Goal: Contribute content

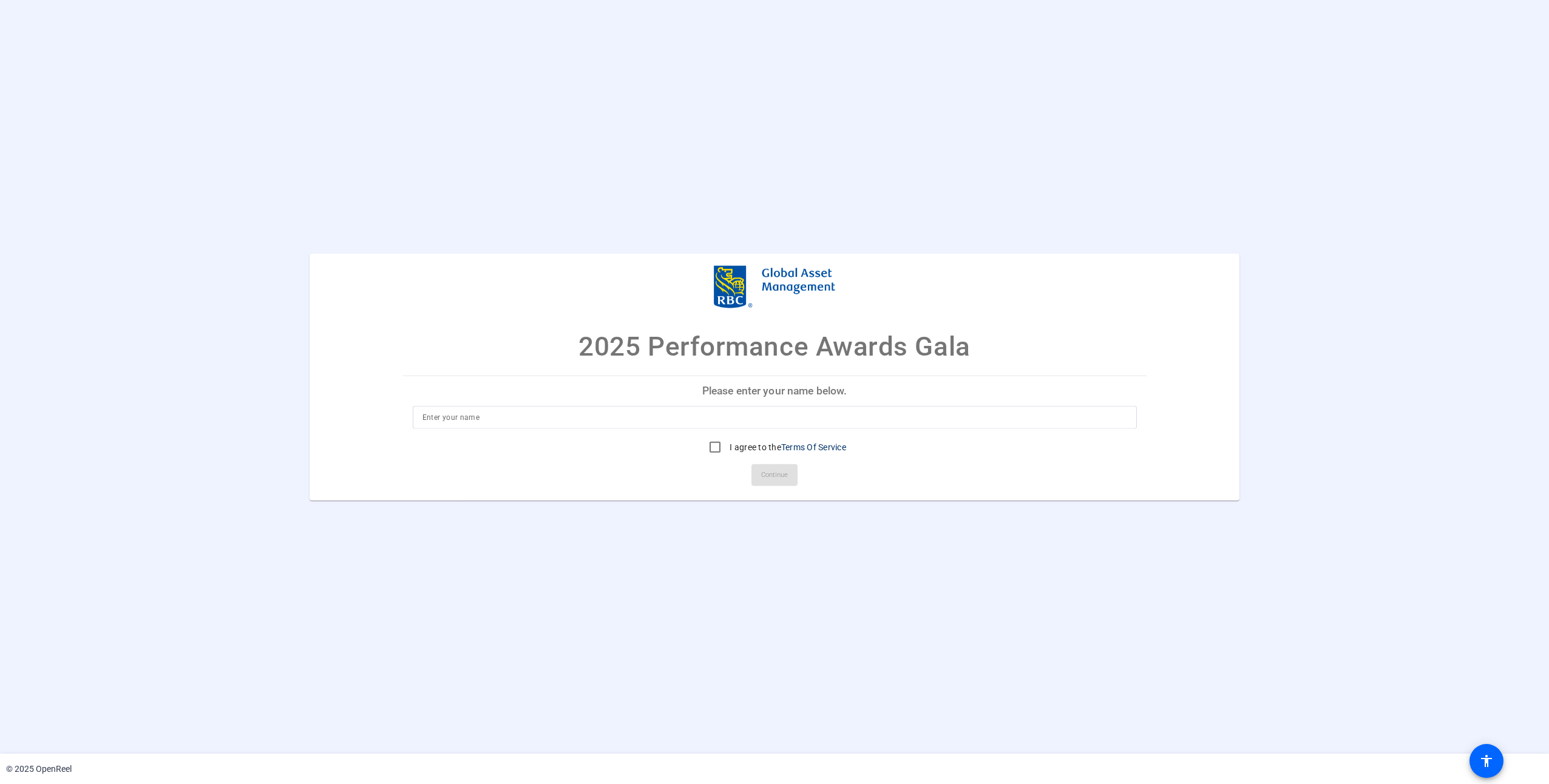
click at [729, 388] on p "Please enter your name below." at bounding box center [774, 390] width 743 height 29
click at [730, 393] on p "Please enter your name below." at bounding box center [774, 390] width 743 height 29
click at [684, 391] on p "Please enter your name below." at bounding box center [774, 390] width 743 height 29
click at [710, 446] on input "I agree to the Terms Of Service" at bounding box center [714, 446] width 24 height 24
checkbox input "true"
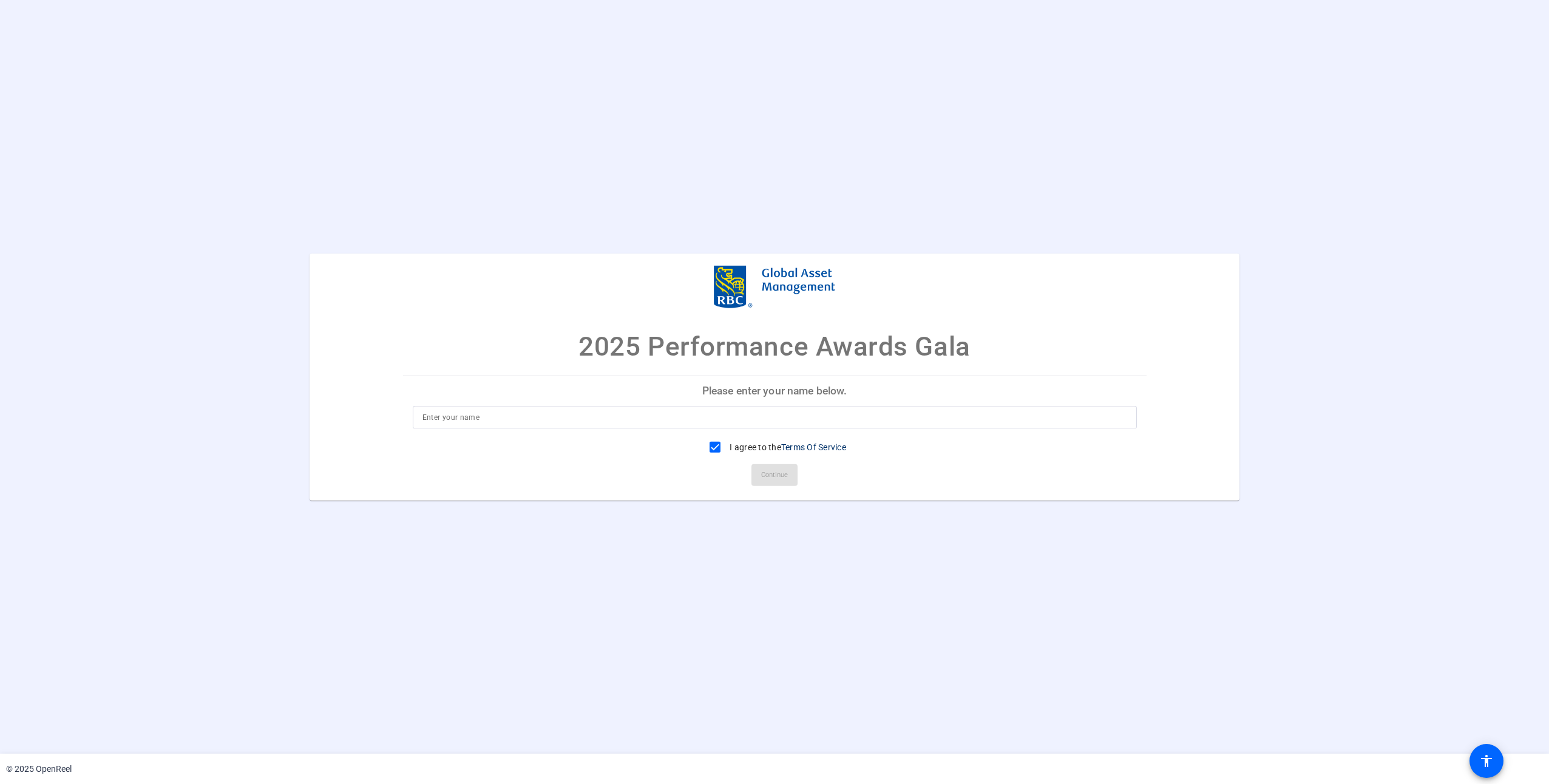
click at [586, 424] on input at bounding box center [774, 417] width 705 height 14
click at [453, 423] on input at bounding box center [774, 417] width 705 height 14
type input "[PERSON_NAME]"
click at [765, 479] on span "Continue" at bounding box center [774, 475] width 27 height 18
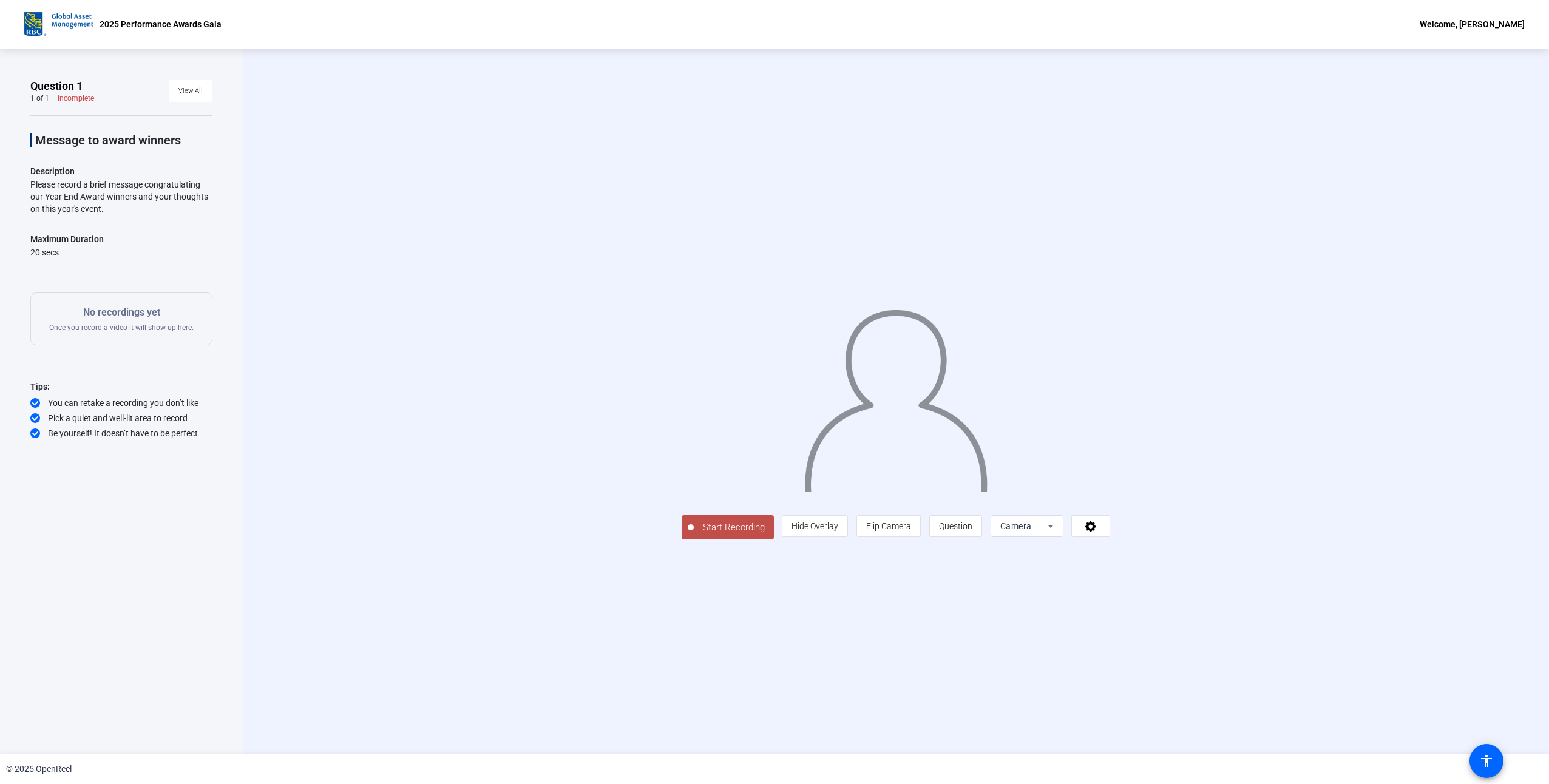
click at [739, 529] on span "Start Recording" at bounding box center [734, 528] width 80 height 14
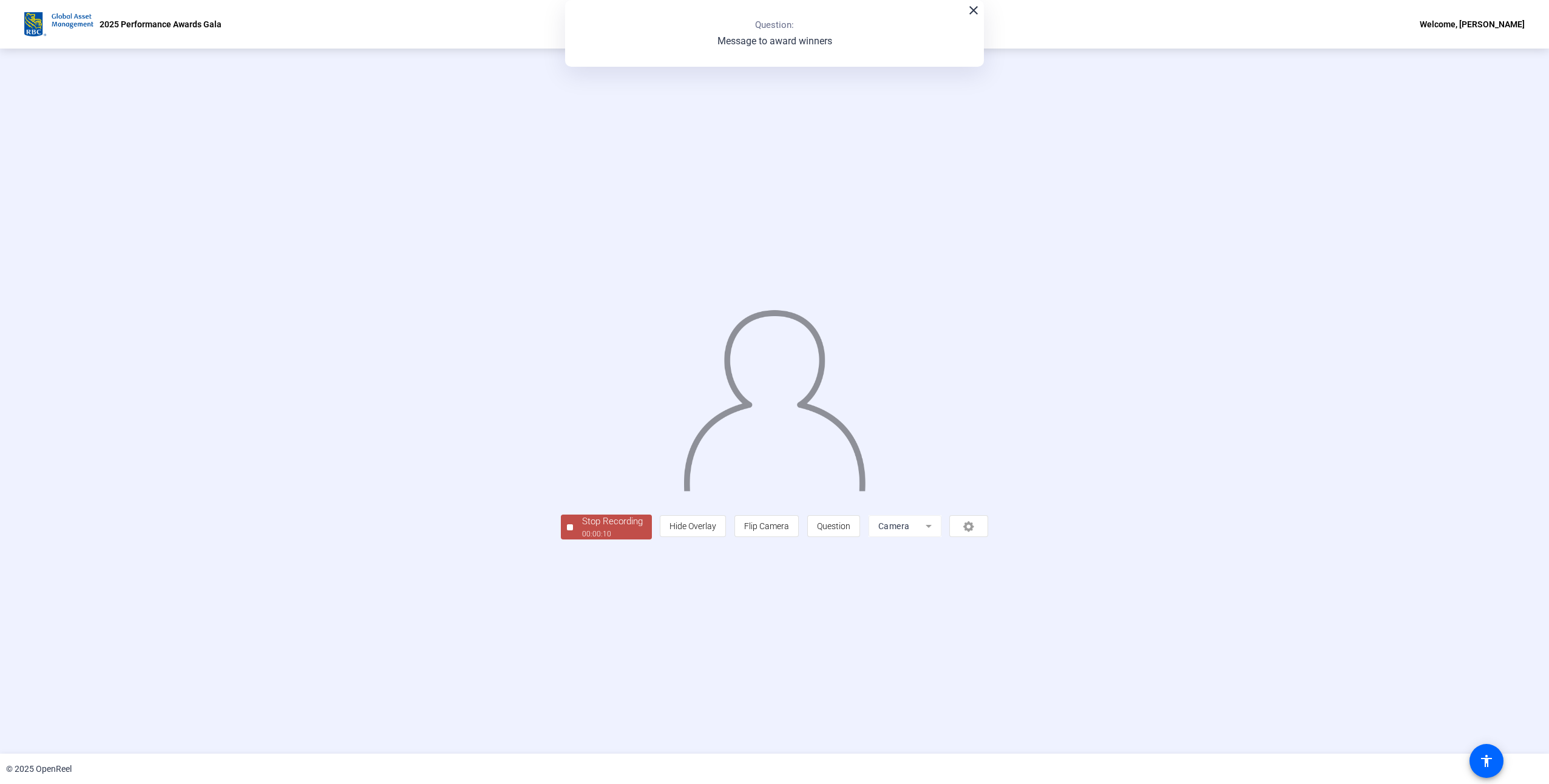
click at [598, 524] on div "Stop Recording" at bounding box center [613, 522] width 60 height 14
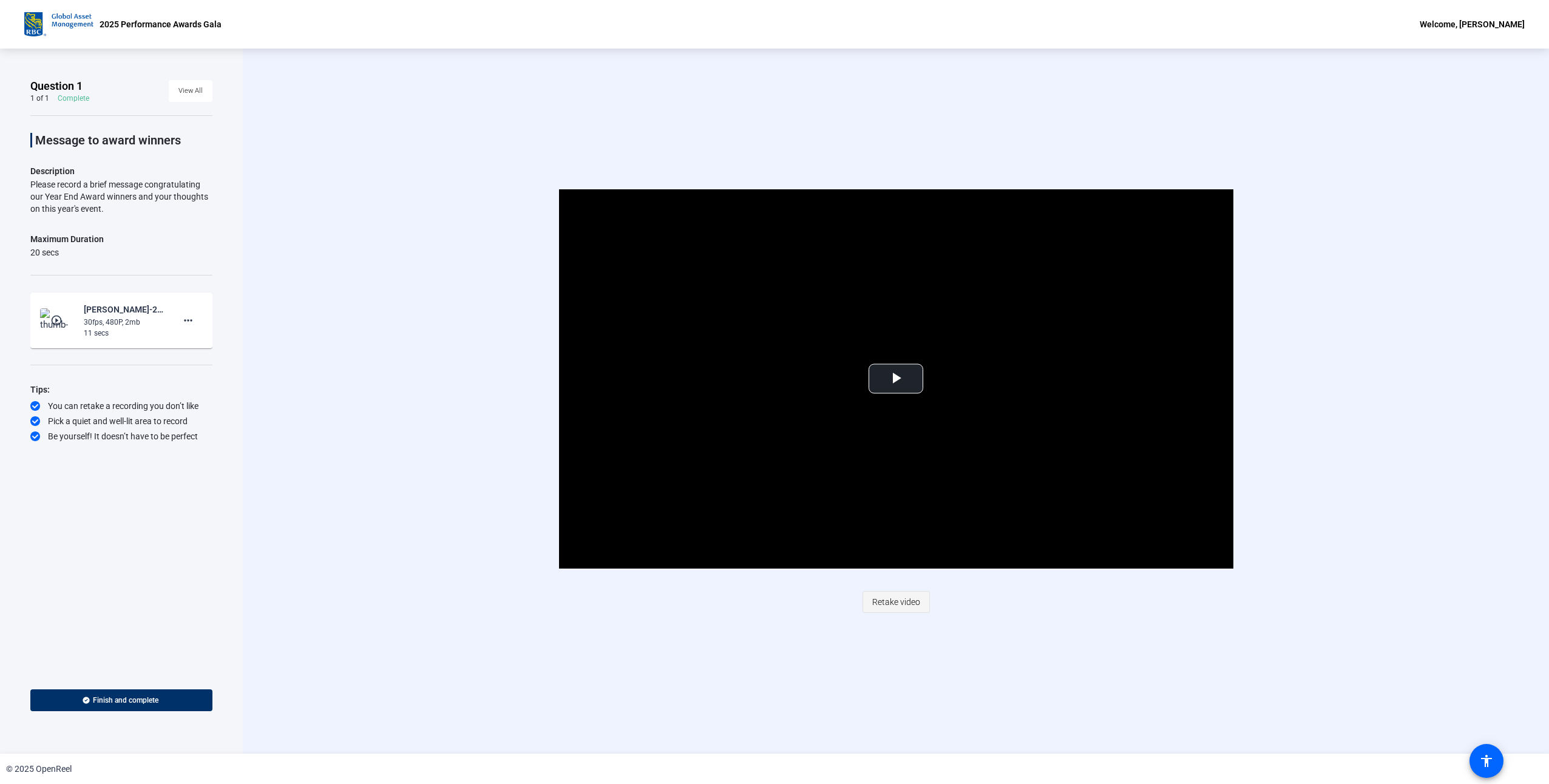
click at [890, 603] on span "Retake video" at bounding box center [896, 602] width 48 height 23
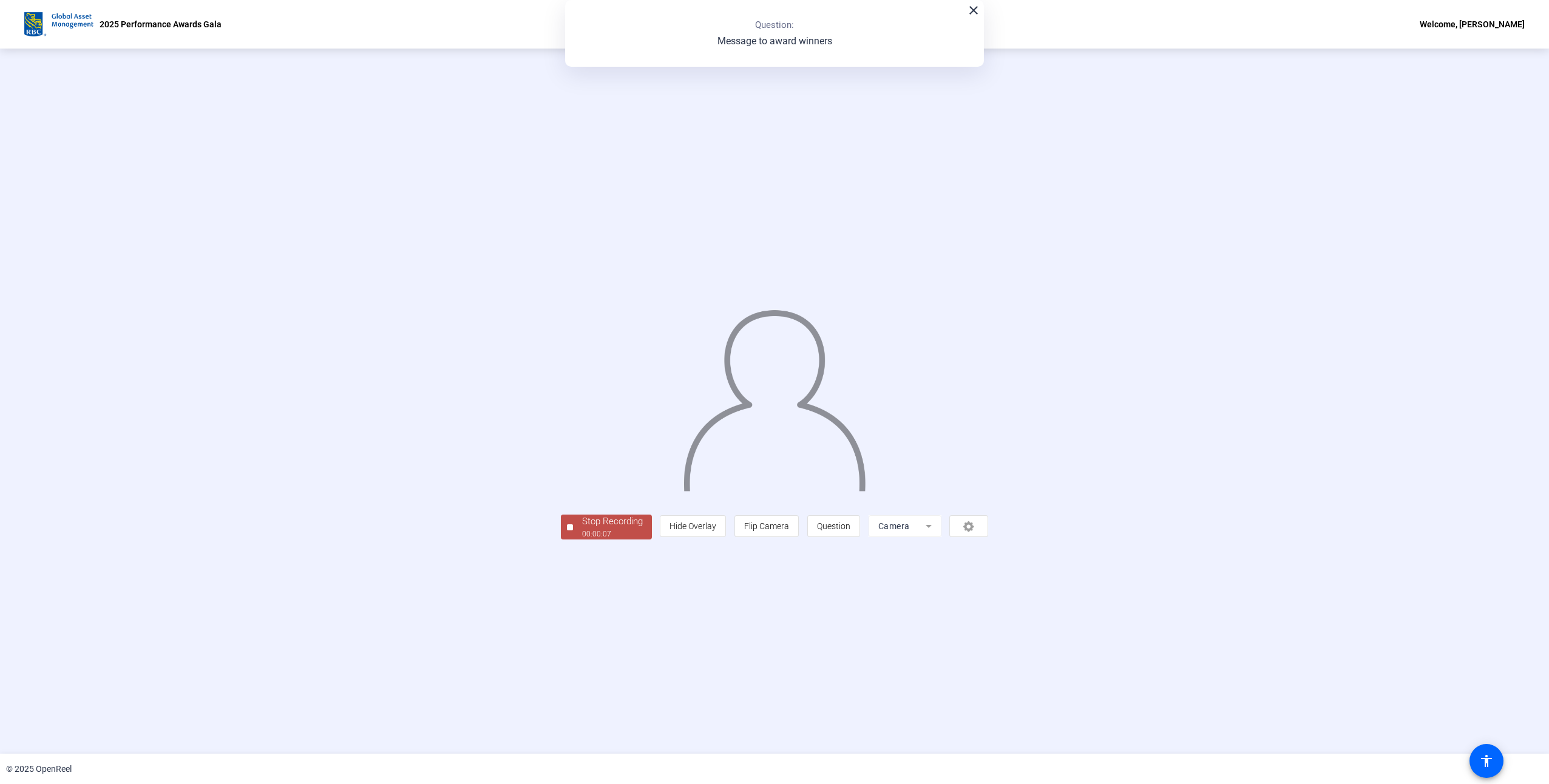
click at [582, 540] on div "00:00:07" at bounding box center [613, 534] width 60 height 11
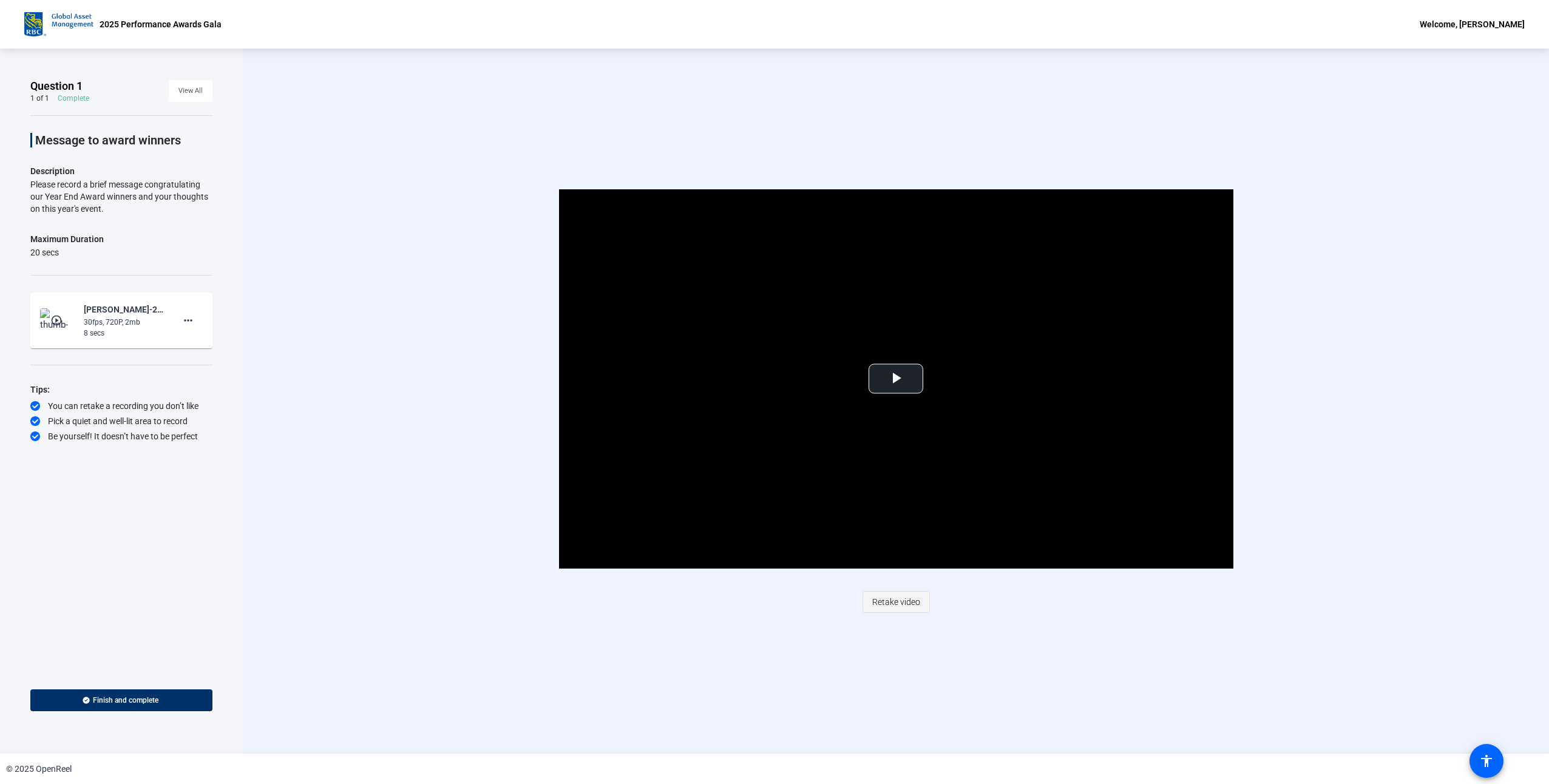
click at [891, 604] on span "Retake video" at bounding box center [896, 602] width 48 height 23
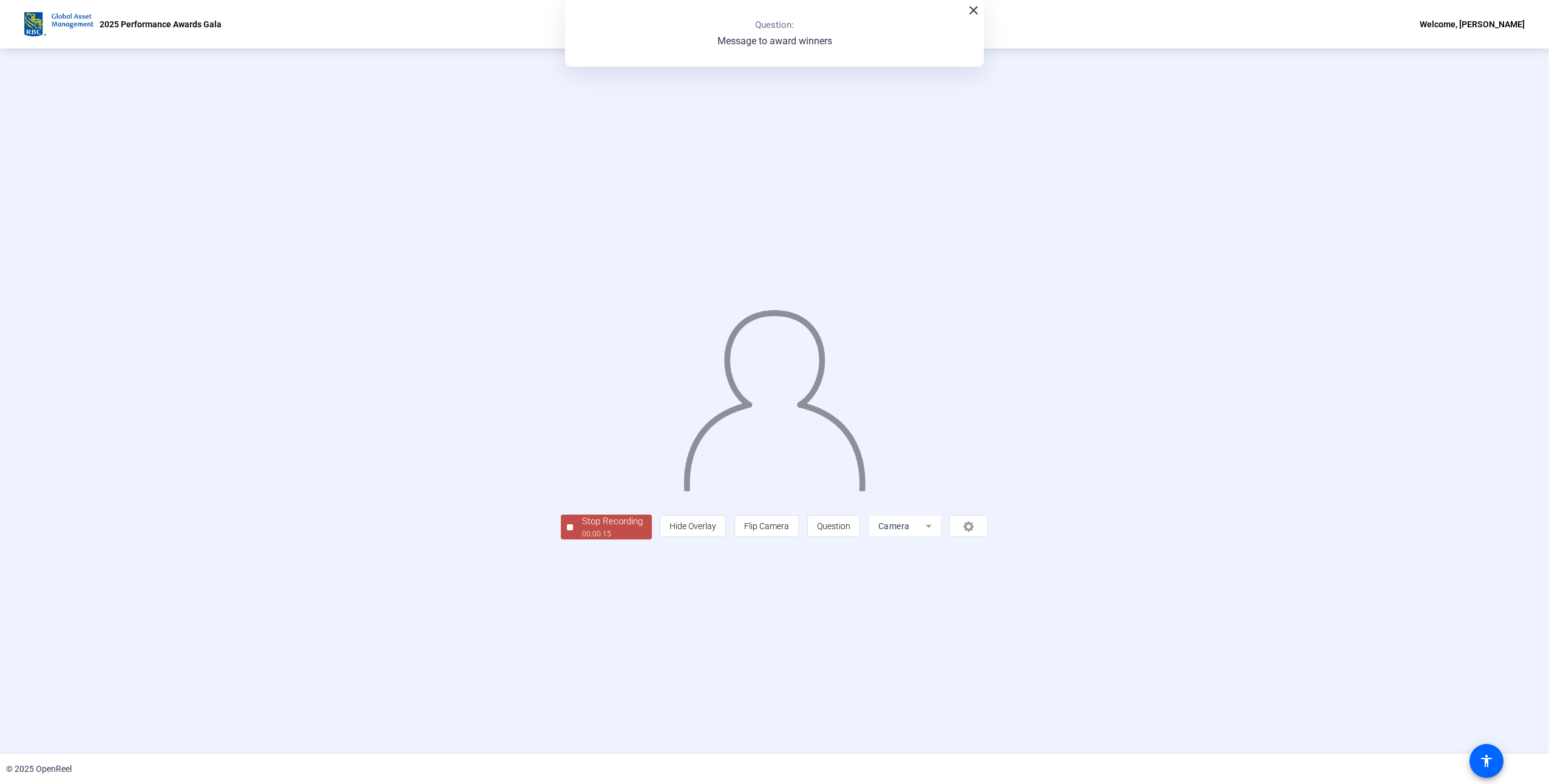
click at [582, 529] on div "Stop Recording" at bounding box center [613, 522] width 60 height 14
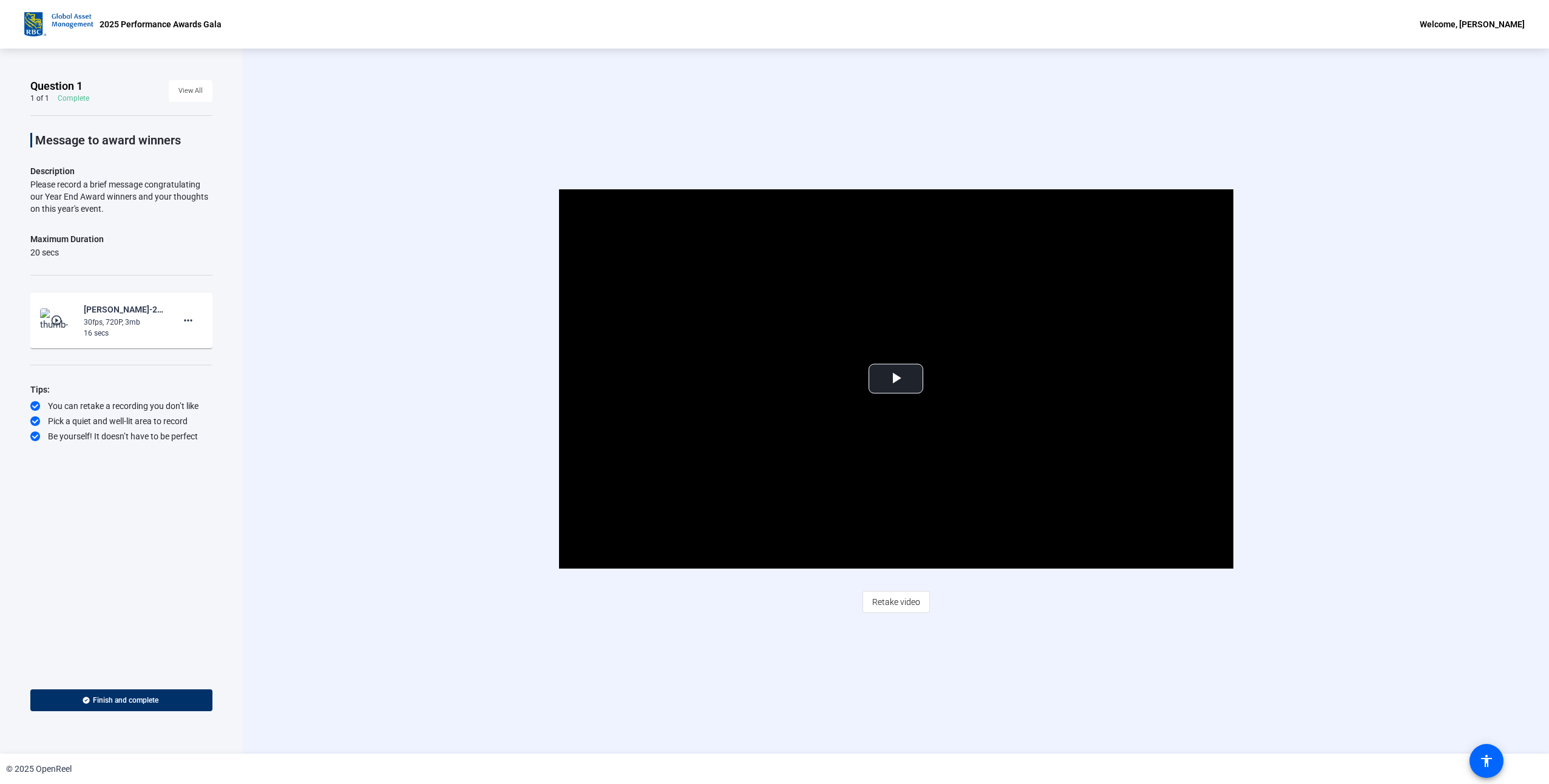
click at [903, 605] on span "Retake video" at bounding box center [896, 602] width 48 height 23
click at [896, 379] on span "Video Player" at bounding box center [896, 379] width 0 height 0
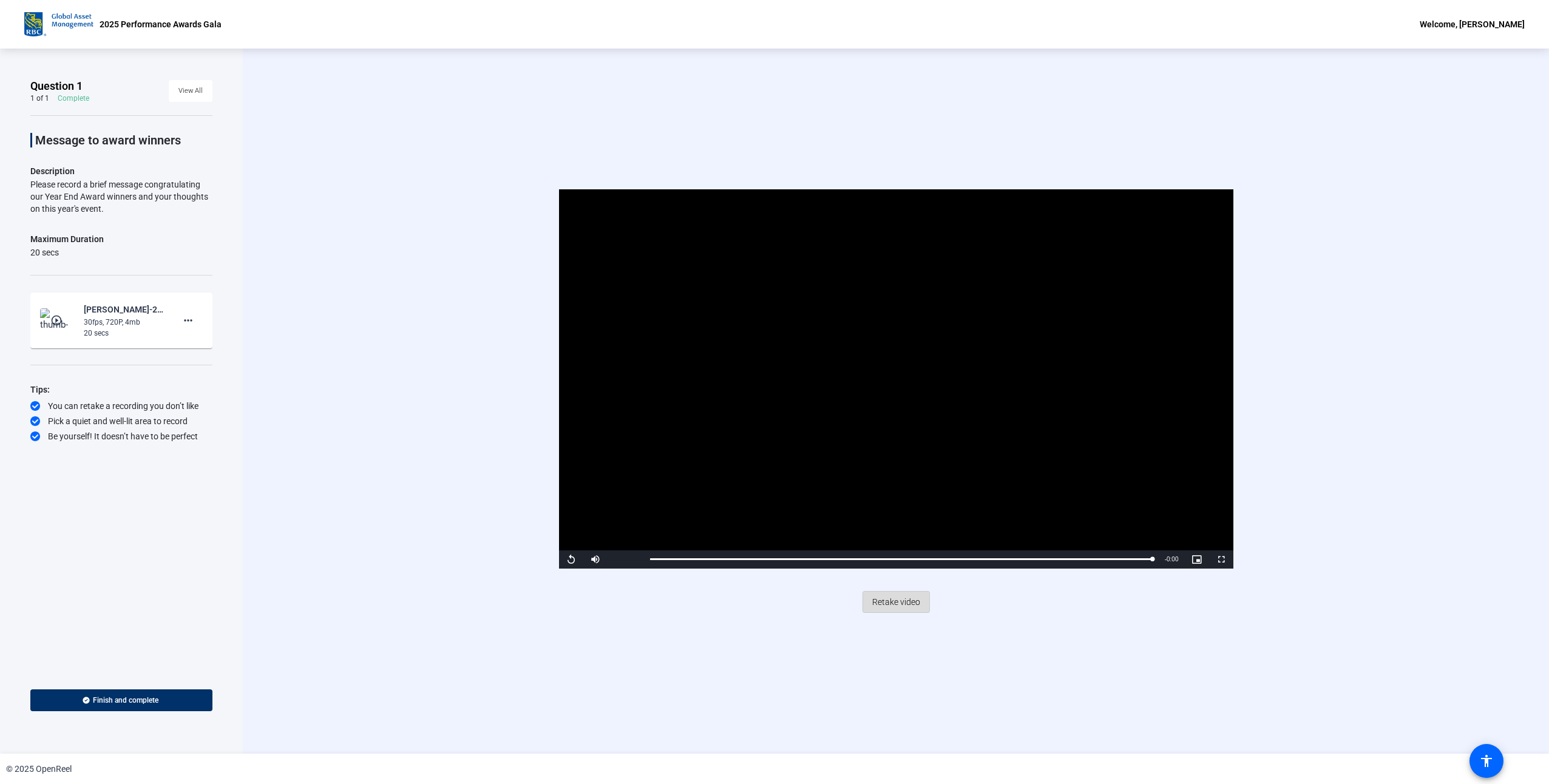
click at [888, 597] on span "Retake video" at bounding box center [896, 602] width 48 height 23
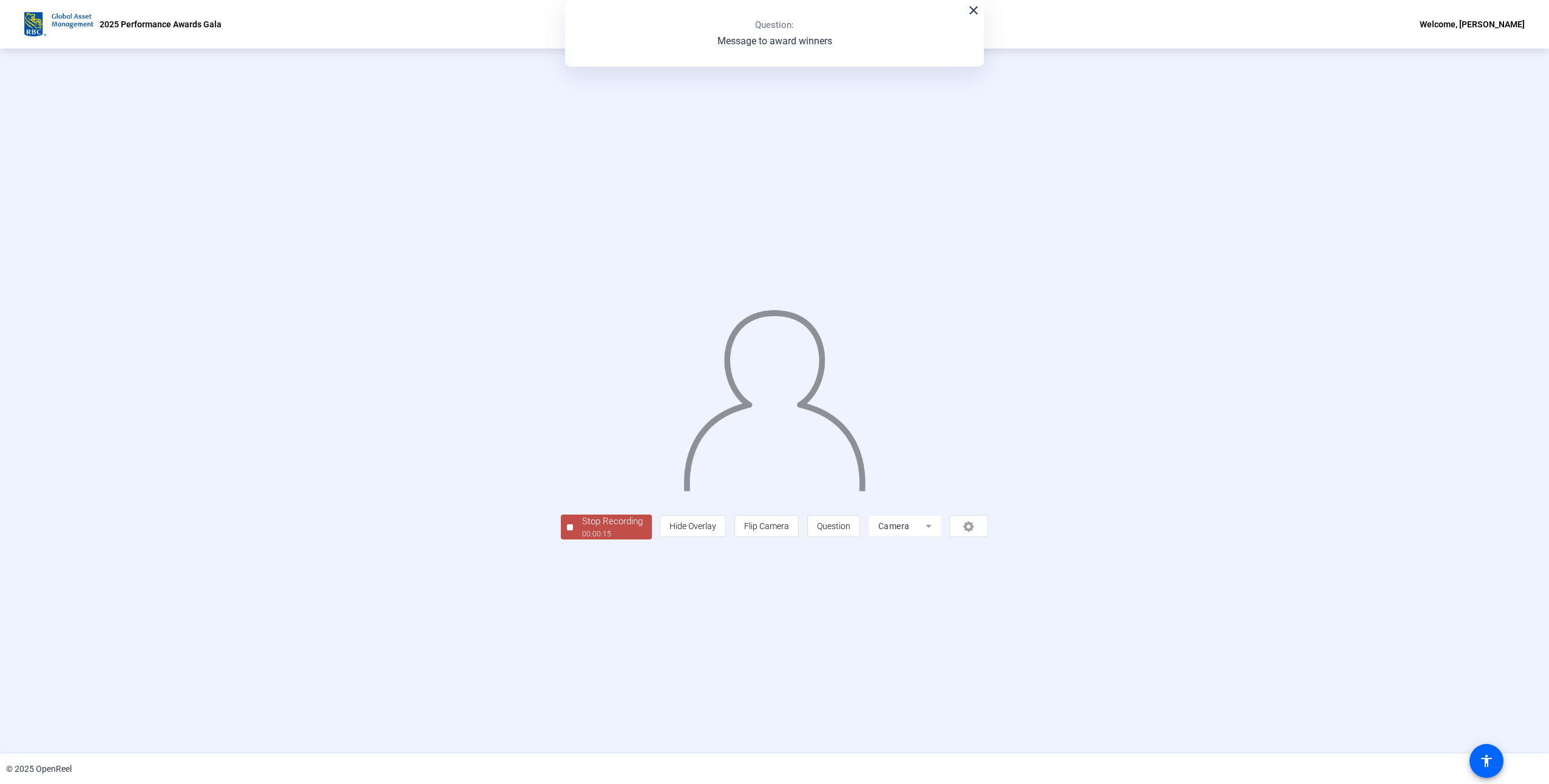
click at [582, 540] on div "00:00:15" at bounding box center [613, 534] width 60 height 11
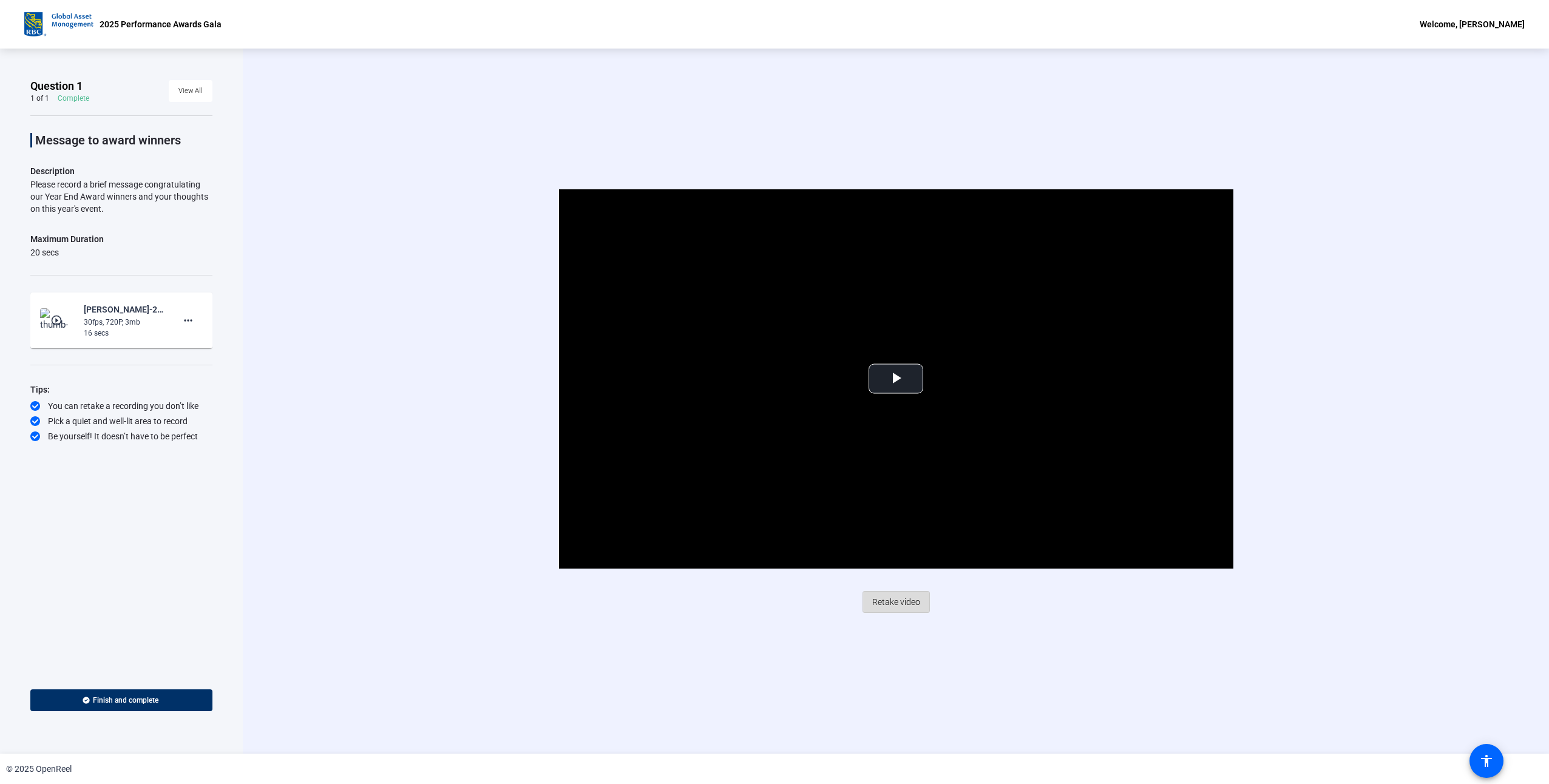
click at [896, 602] on span "Retake video" at bounding box center [896, 602] width 48 height 23
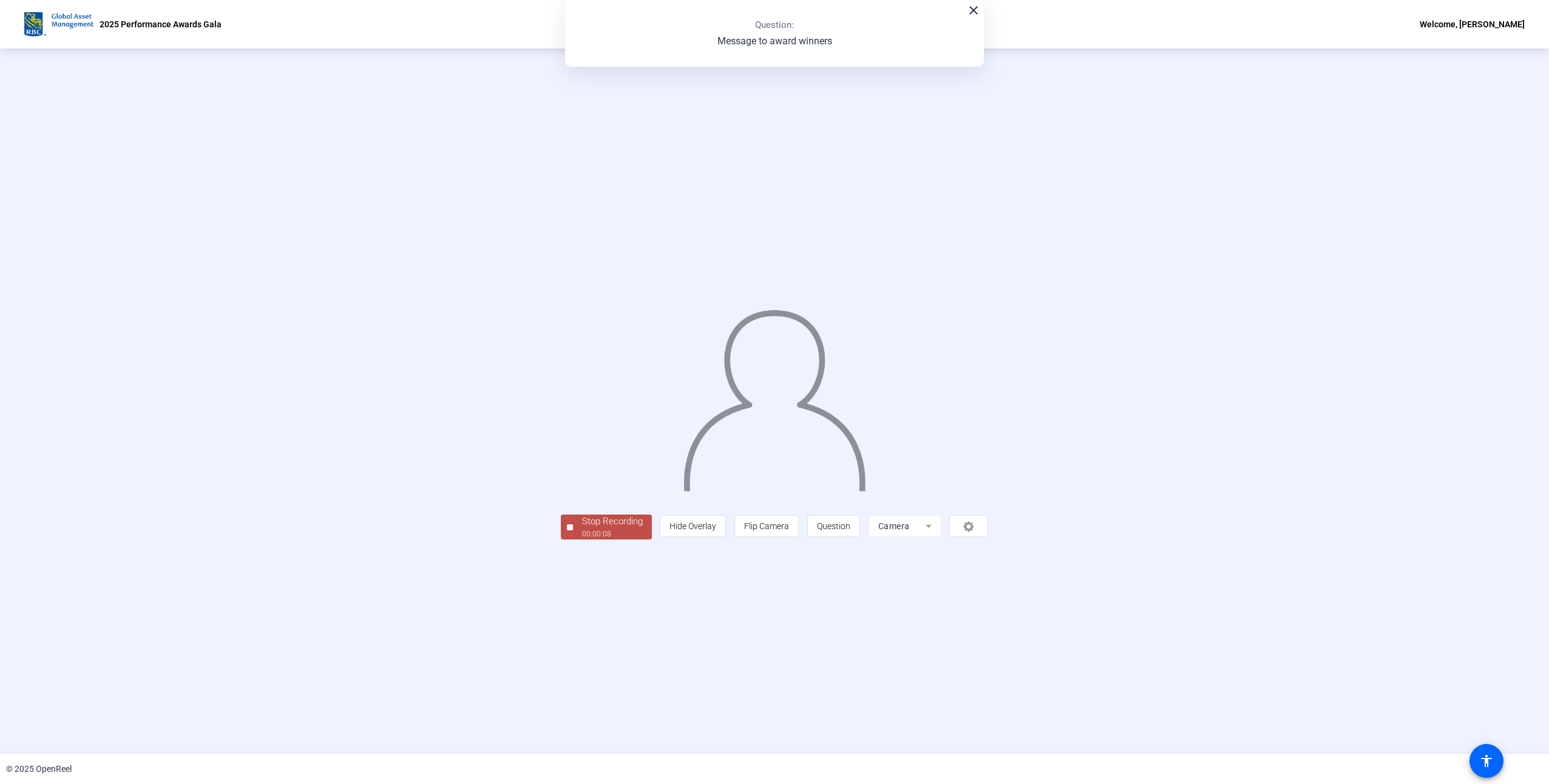
click at [582, 529] on div "Stop Recording" at bounding box center [613, 522] width 60 height 14
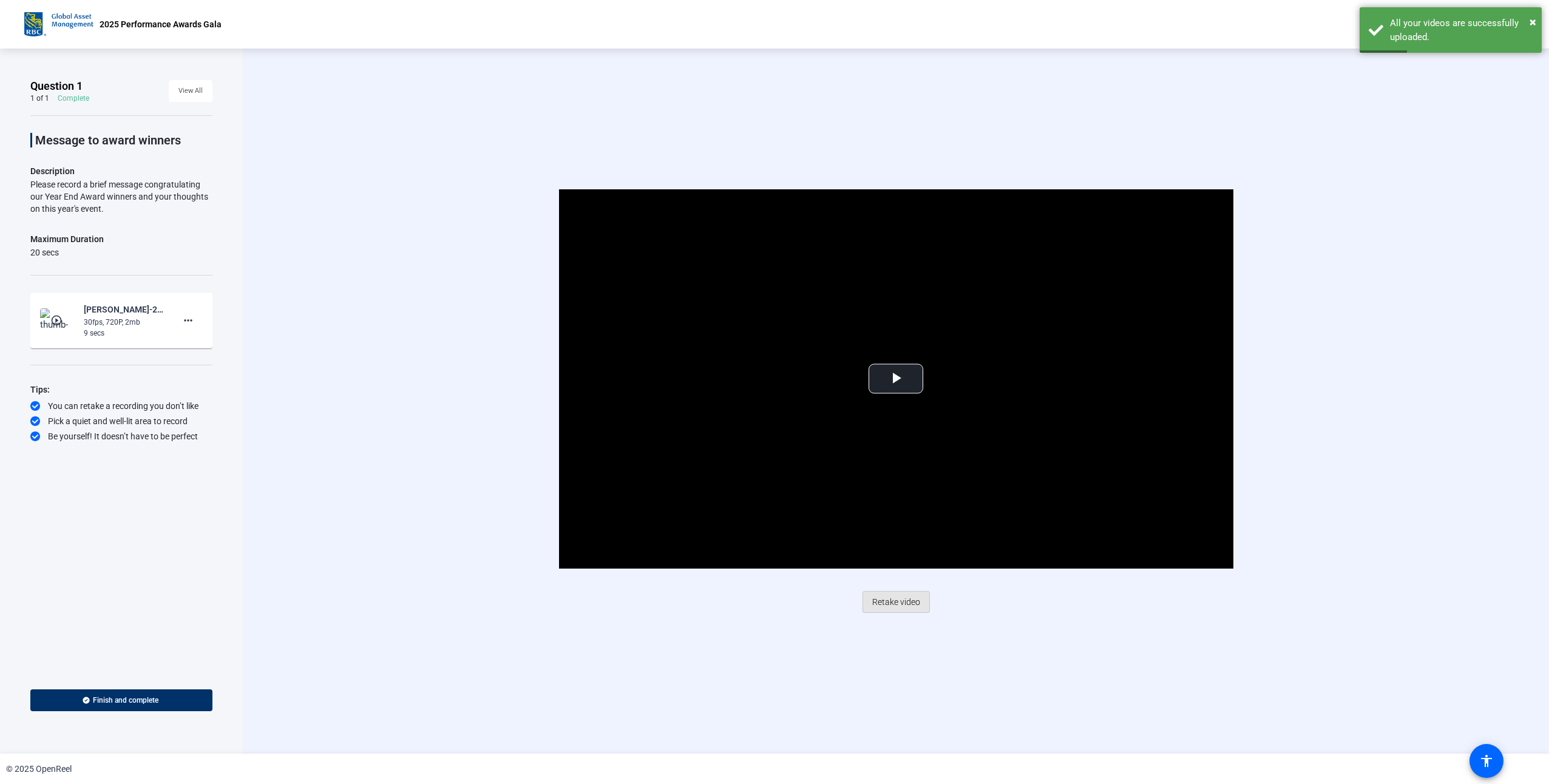
drag, startPoint x: 885, startPoint y: 604, endPoint x: 705, endPoint y: 581, distance: 181.5
click at [864, 606] on button "Retake video" at bounding box center [896, 602] width 68 height 22
click at [888, 602] on span "Retake video" at bounding box center [896, 602] width 48 height 23
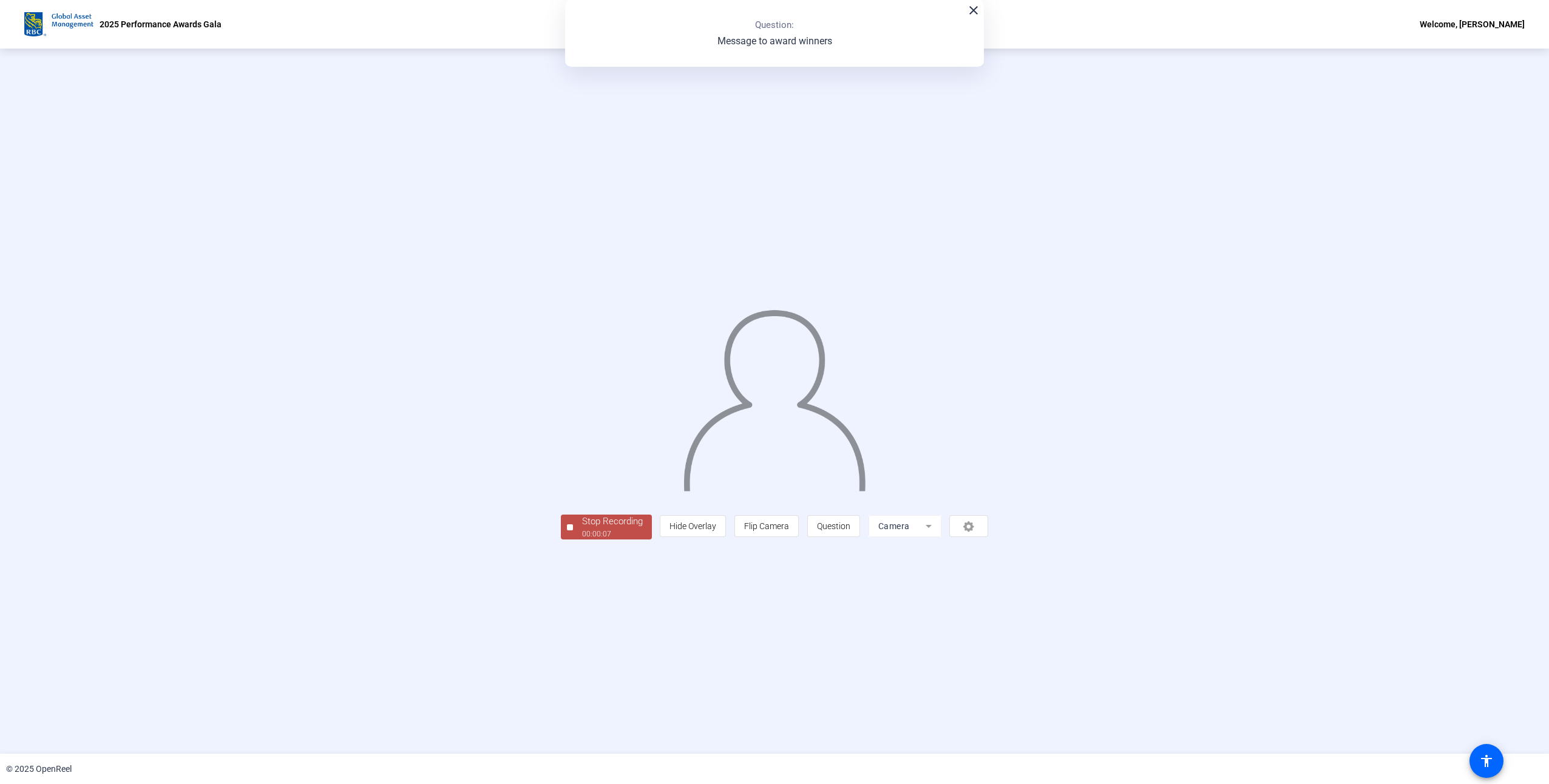
click at [582, 529] on div "Stop Recording" at bounding box center [613, 522] width 60 height 14
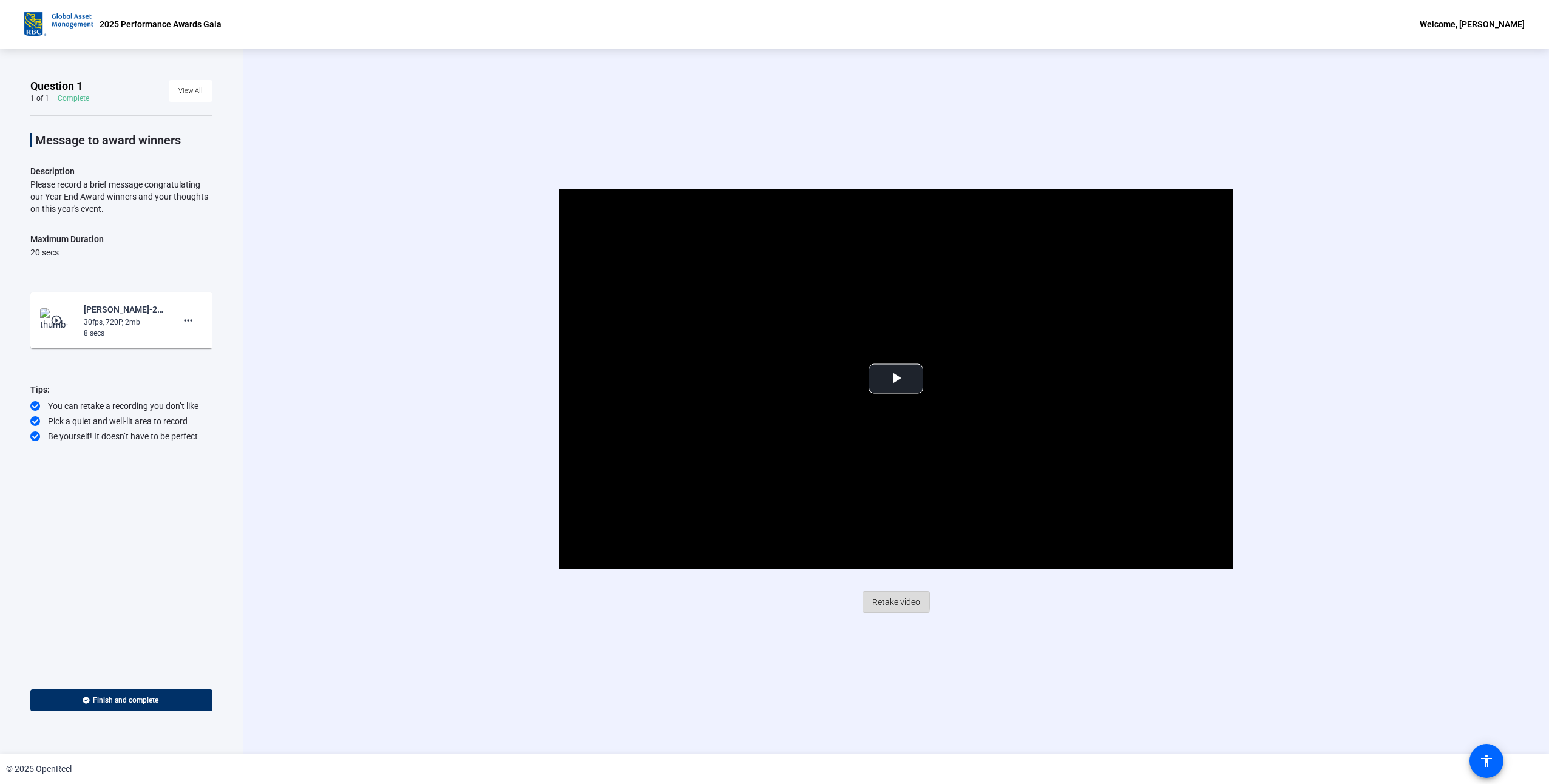
click at [880, 600] on span "Retake video" at bounding box center [896, 602] width 48 height 23
click at [896, 379] on span "Video Player" at bounding box center [896, 379] width 0 height 0
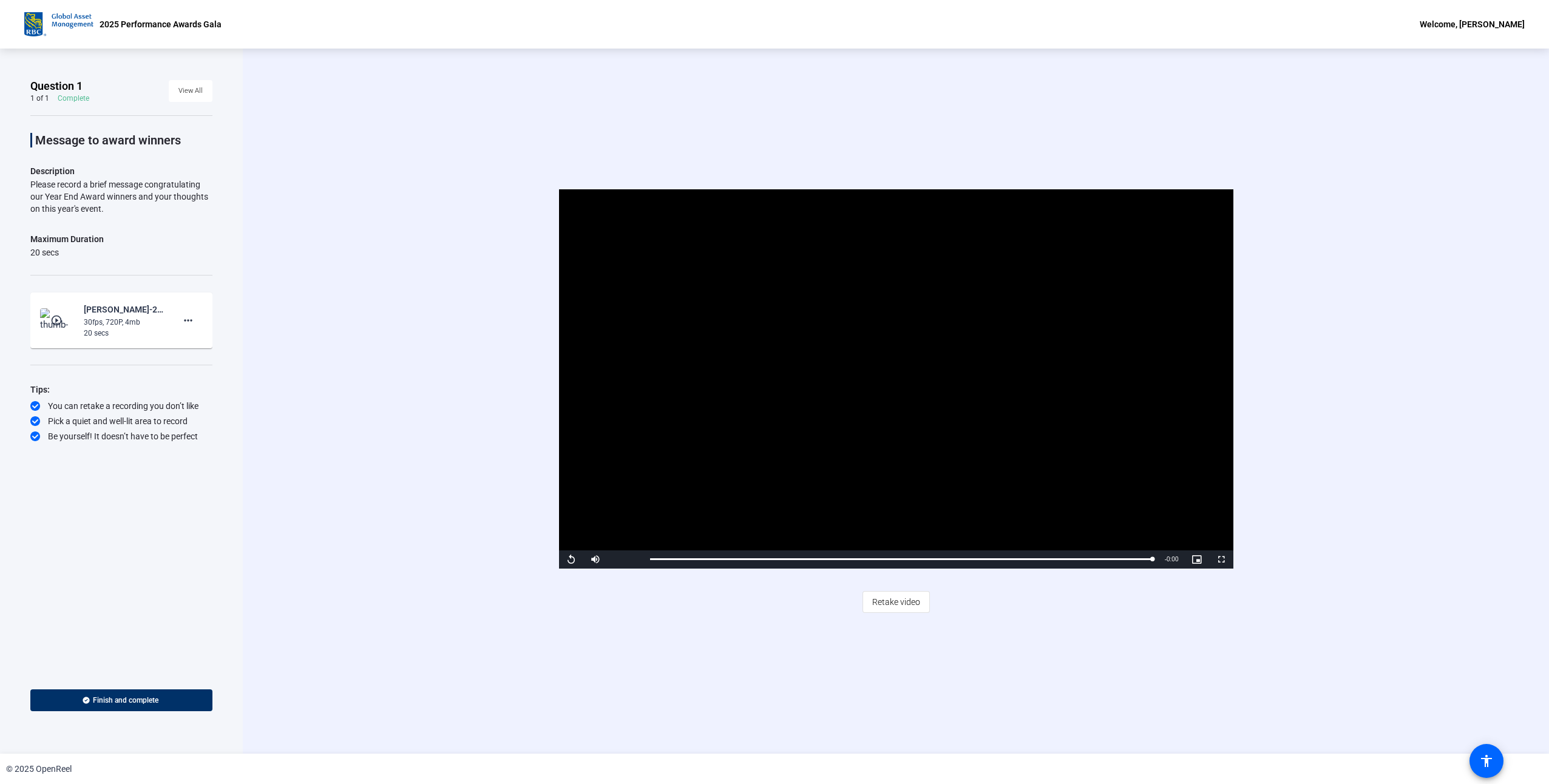
drag, startPoint x: 885, startPoint y: 604, endPoint x: 820, endPoint y: 586, distance: 67.4
click at [885, 604] on span "Retake video" at bounding box center [896, 602] width 48 height 23
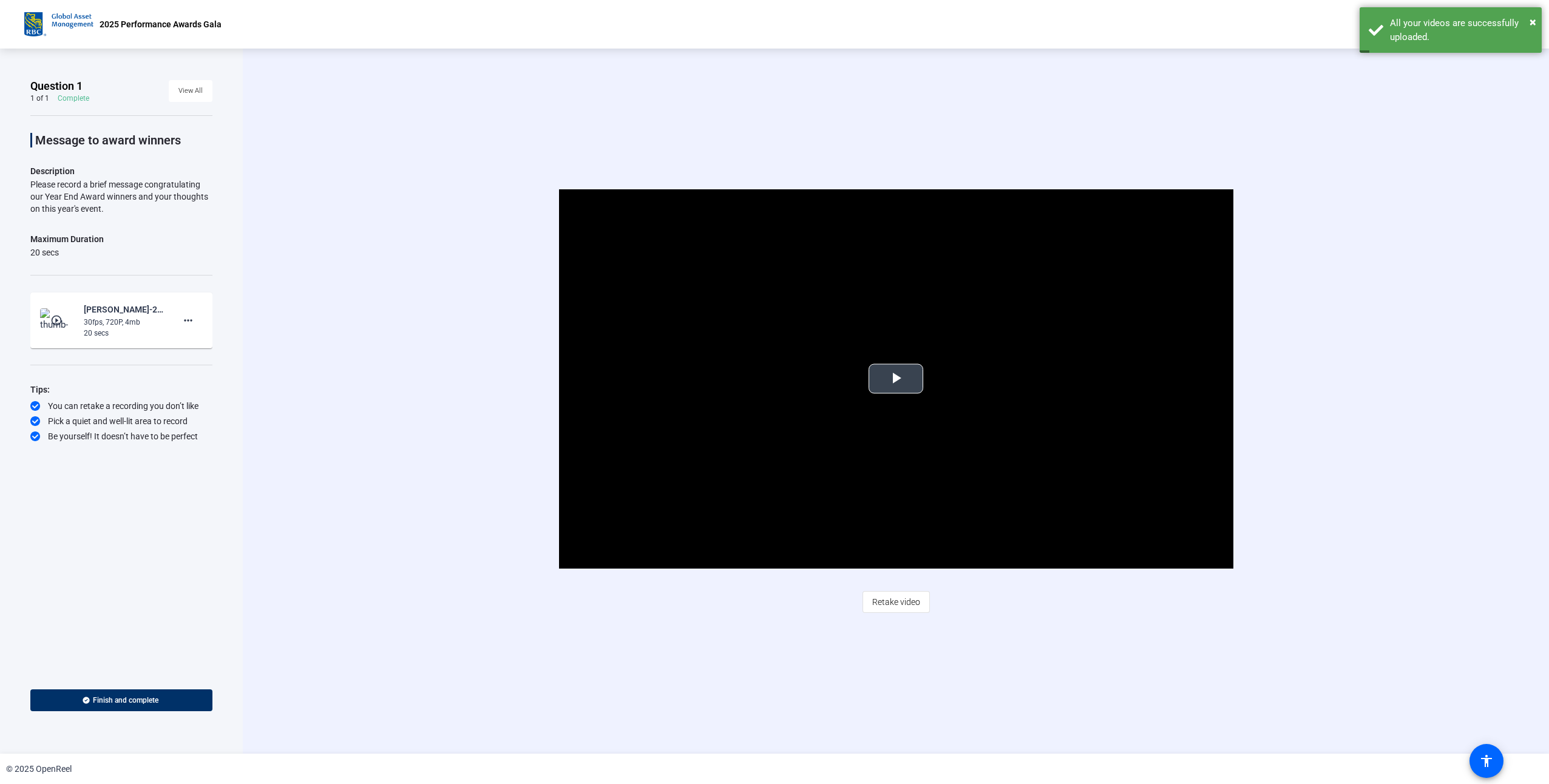
click at [896, 379] on span "Video Player" at bounding box center [896, 379] width 0 height 0
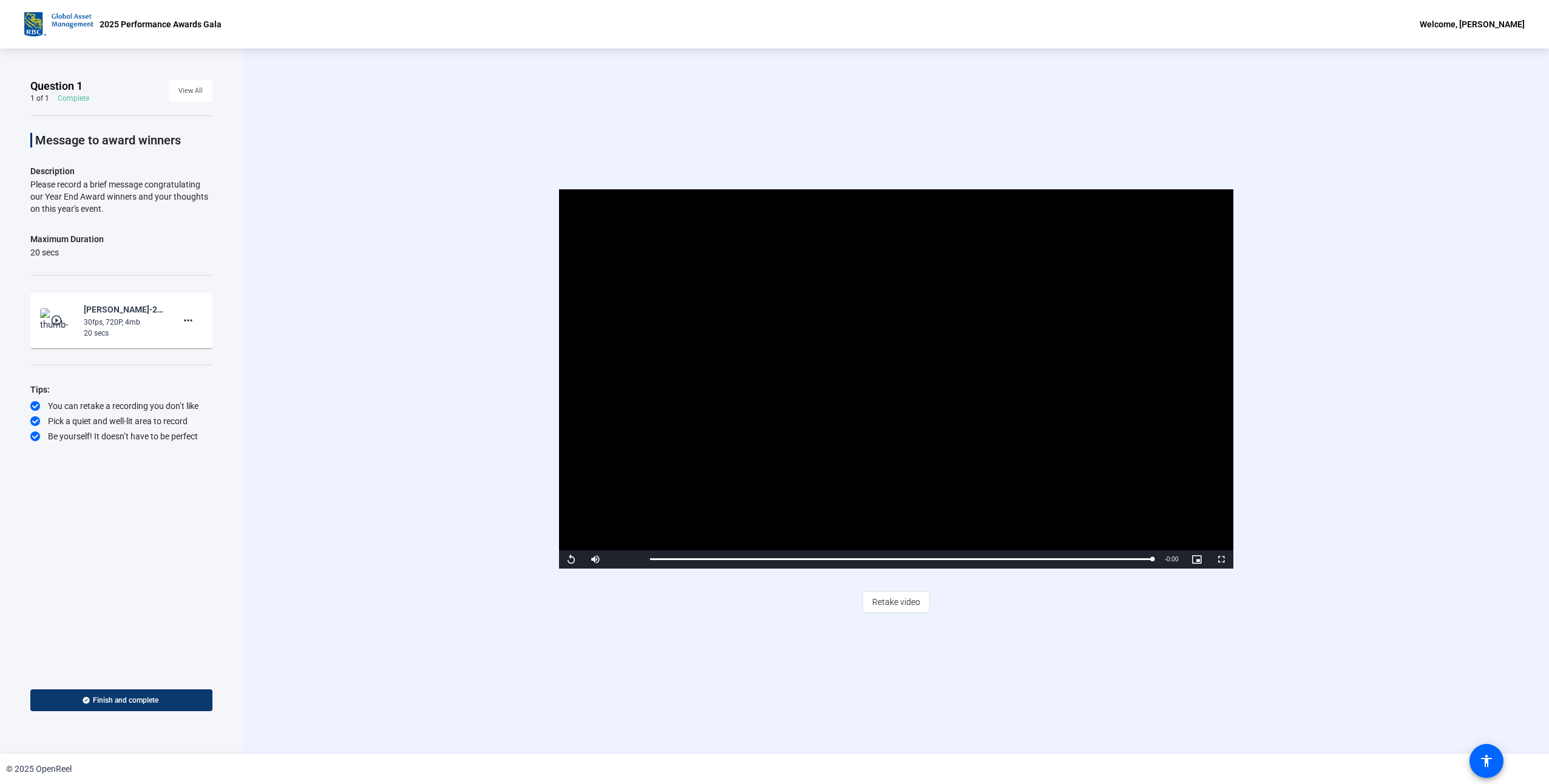
click at [126, 700] on span "Finish and complete" at bounding box center [125, 700] width 66 height 10
